Goal: Task Accomplishment & Management: Use online tool/utility

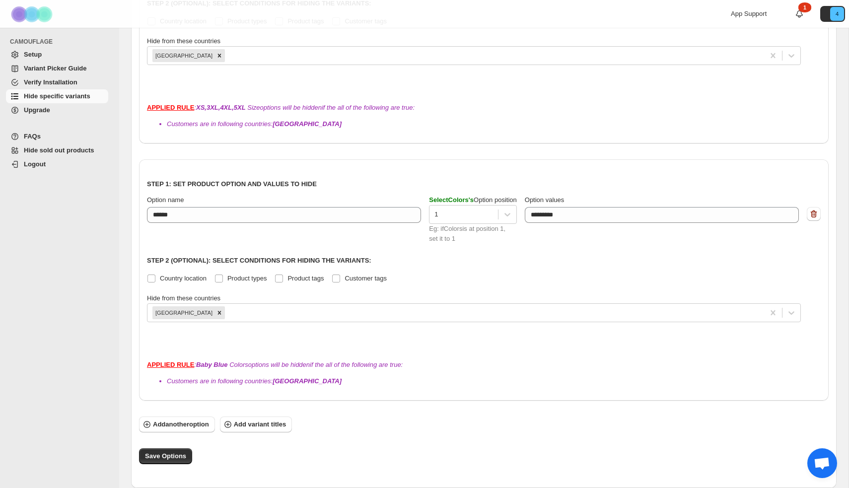
scroll to position [302, 0]
click at [49, 97] on span "Hide specific variants" at bounding box center [57, 95] width 67 height 7
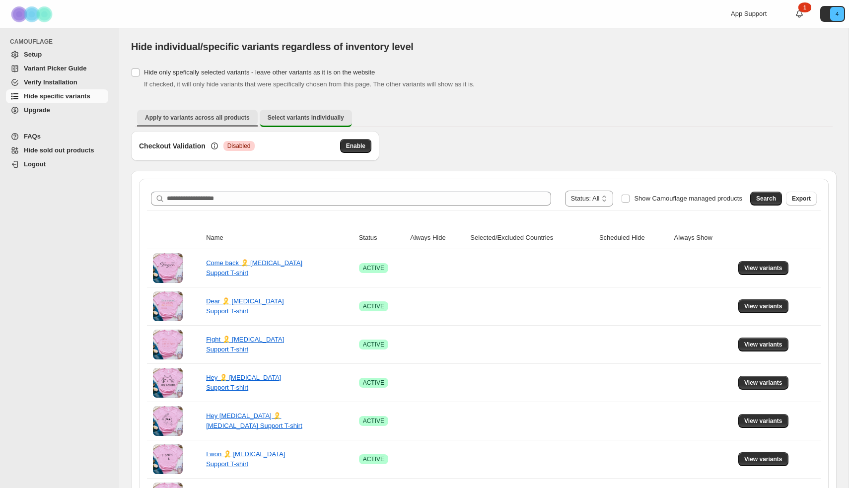
click at [217, 117] on span "Apply to variants across all products" at bounding box center [197, 118] width 105 height 8
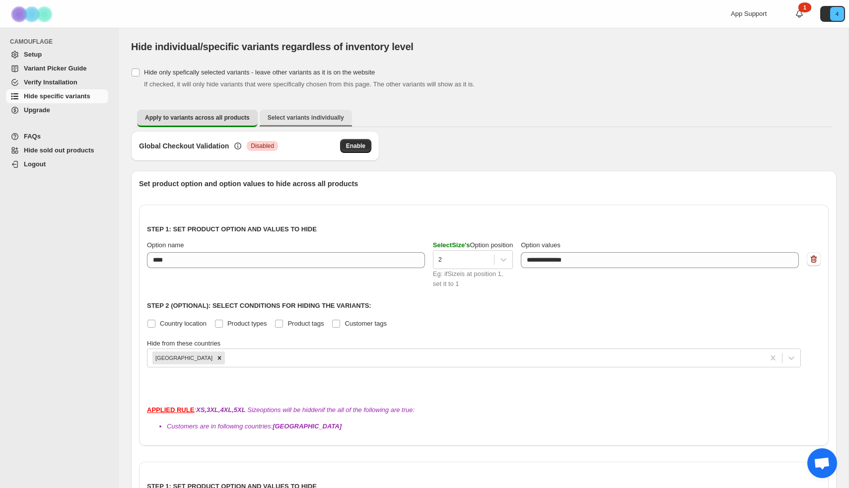
click at [284, 112] on button "Select variants individually" at bounding box center [306, 118] width 92 height 16
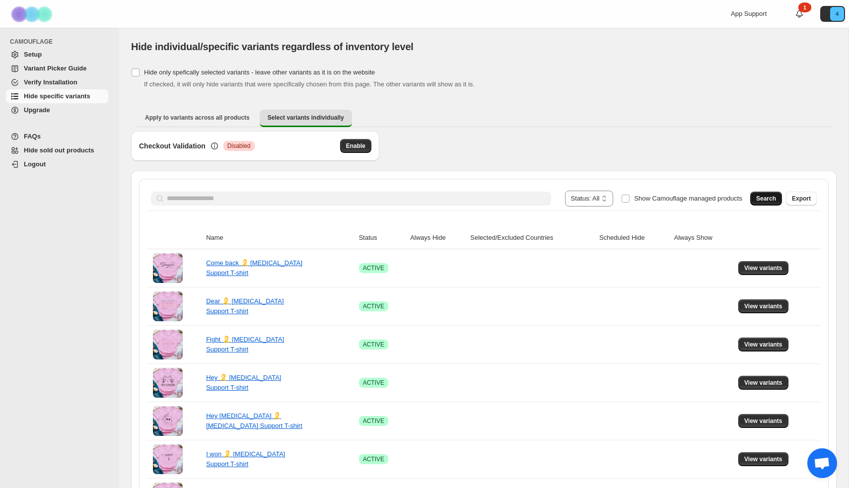
click at [759, 198] on span "Search" at bounding box center [766, 199] width 20 height 8
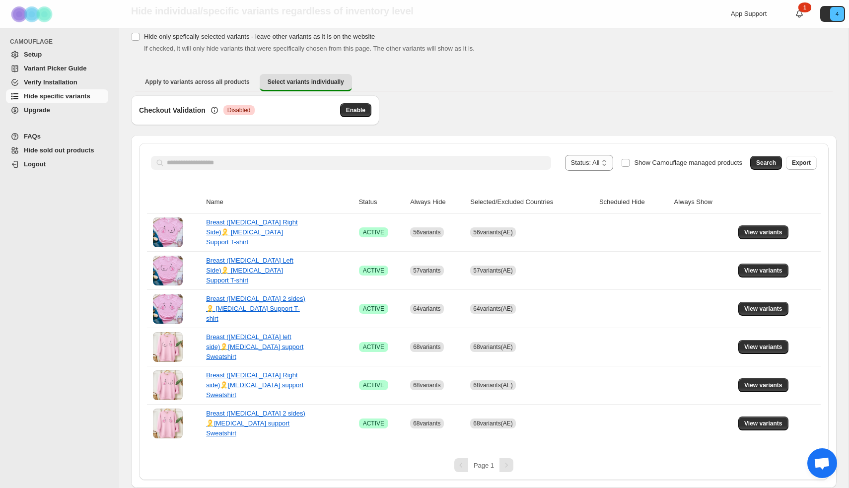
scroll to position [22, 0]
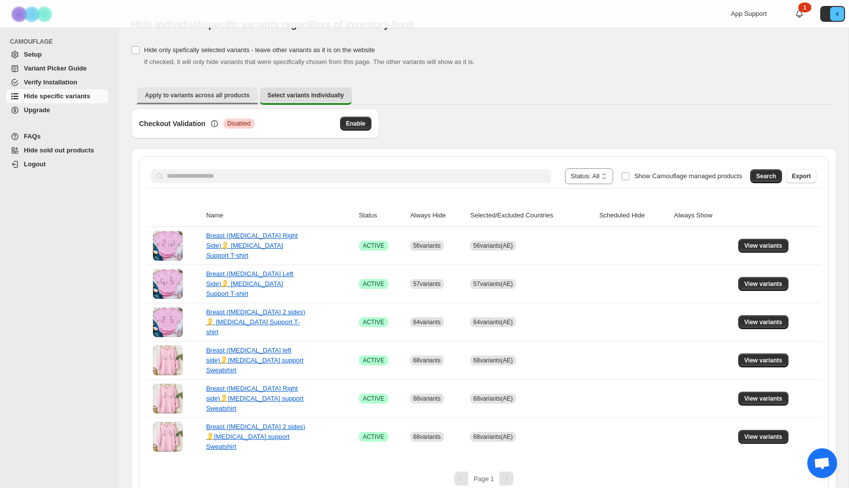
click at [206, 98] on span "Apply to variants across all products" at bounding box center [197, 95] width 105 height 8
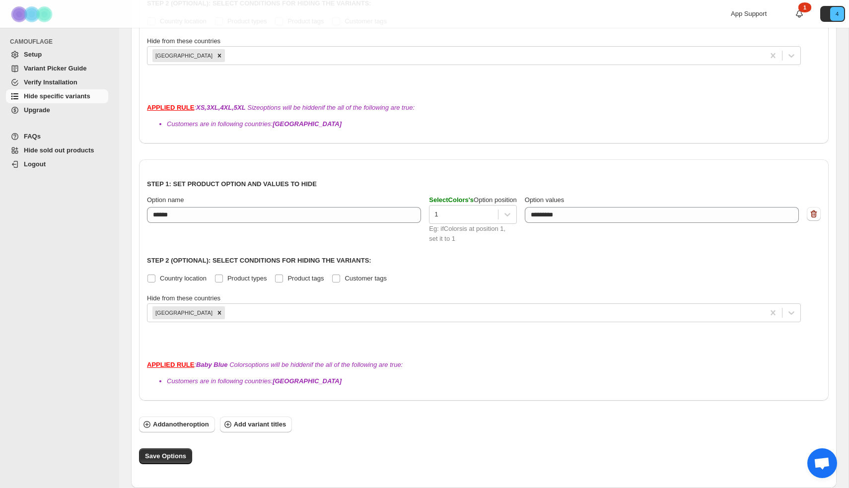
scroll to position [302, 0]
click at [165, 463] on button "Save Options" at bounding box center [165, 457] width 53 height 16
